Goal: Transaction & Acquisition: Purchase product/service

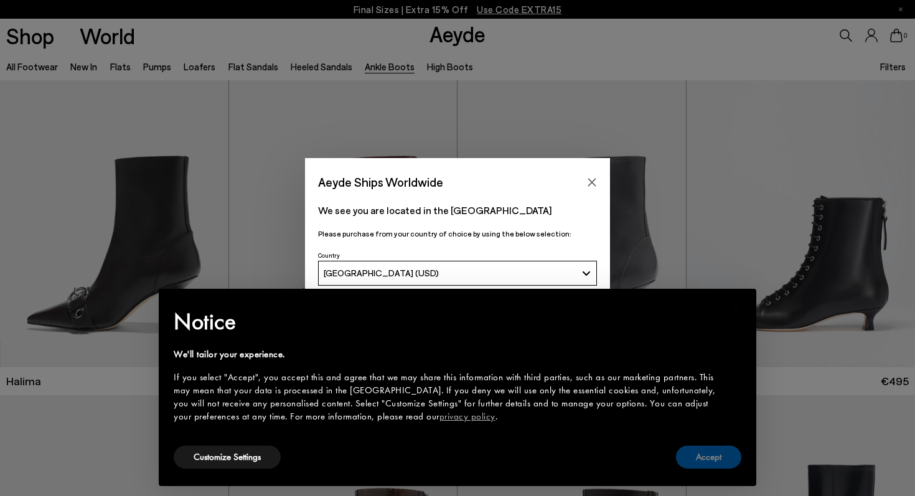
click at [708, 455] on button "Accept" at bounding box center [708, 457] width 65 height 23
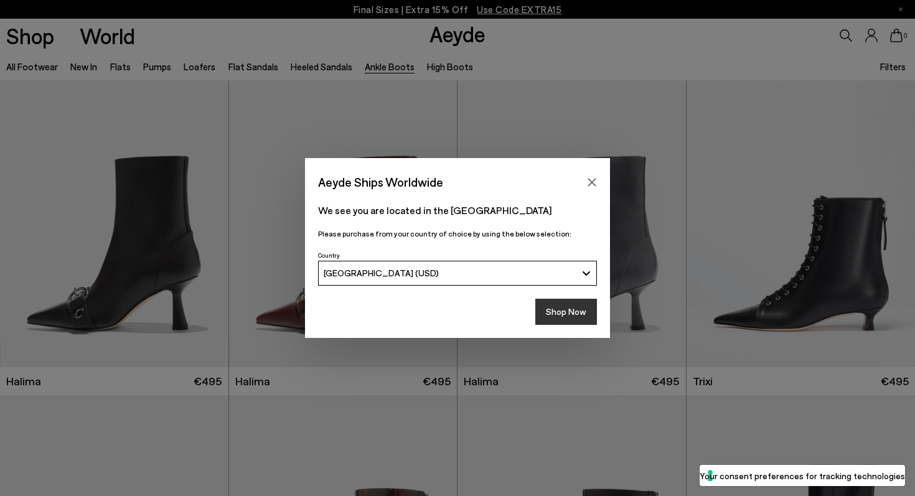
click at [567, 304] on button "Shop Now" at bounding box center [566, 312] width 62 height 26
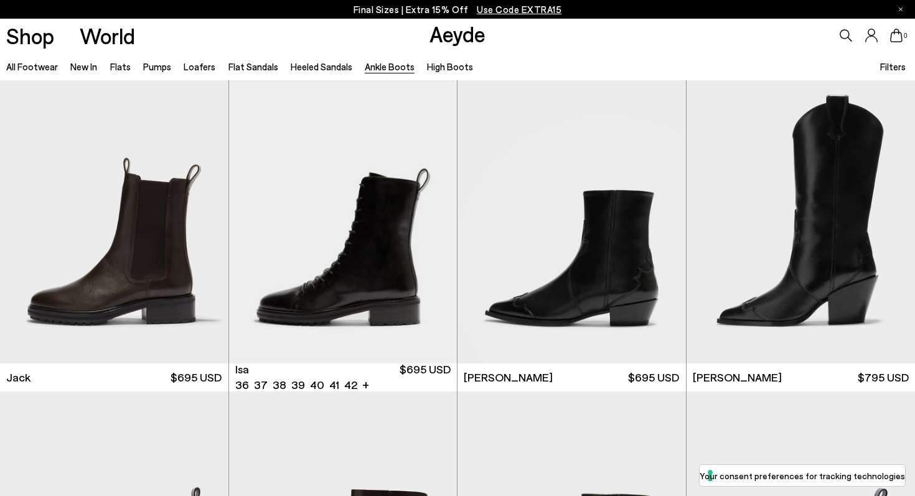
scroll to position [2277, 0]
